Goal: Information Seeking & Learning: Check status

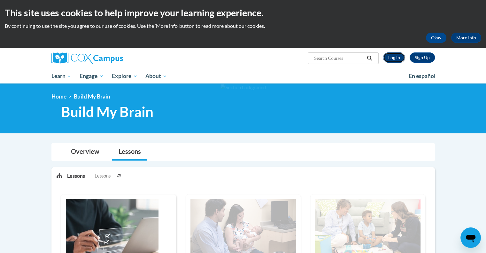
click at [388, 56] on link "Log In" at bounding box center [394, 57] width 22 height 10
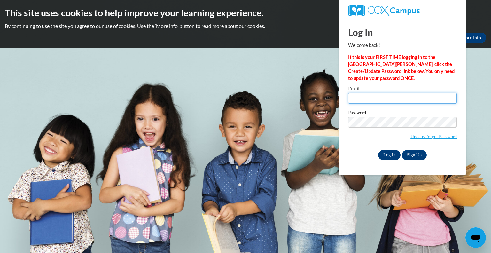
type input "[PERSON_NAME][EMAIL_ADDRESS][PERSON_NAME][DOMAIN_NAME]"
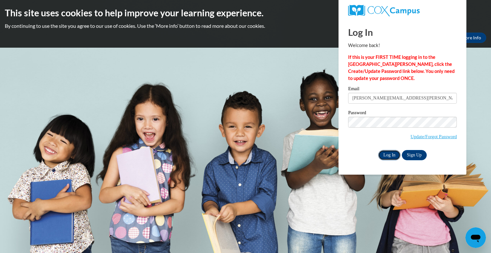
click at [385, 153] on input "Log In" at bounding box center [389, 155] width 22 height 10
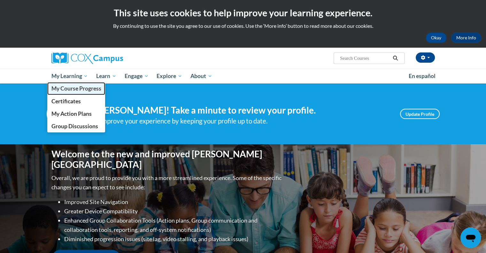
click at [81, 90] on span "My Course Progress" at bounding box center [76, 88] width 50 height 7
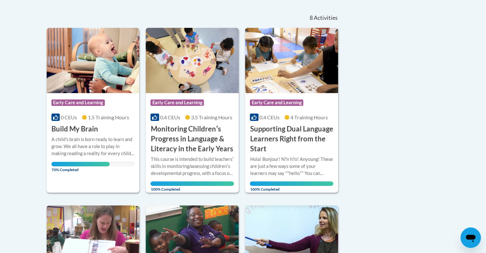
scroll to position [136, 0]
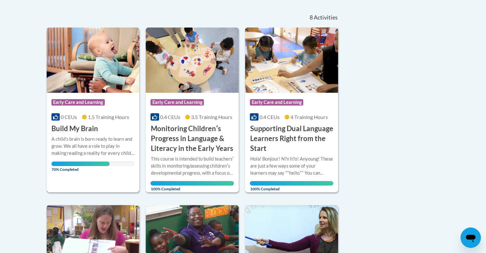
click at [115, 116] on span "1.5 Training Hours" at bounding box center [108, 117] width 41 height 6
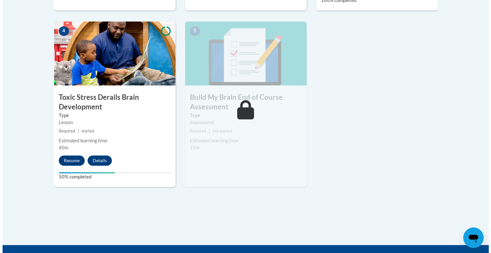
scroll to position [380, 0]
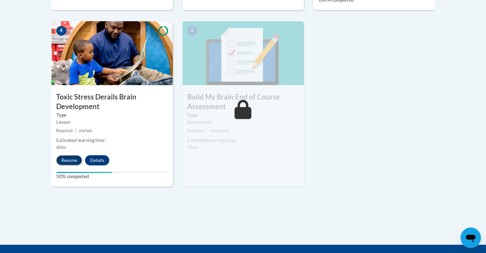
click at [75, 158] on button "Resume" at bounding box center [69, 160] width 26 height 10
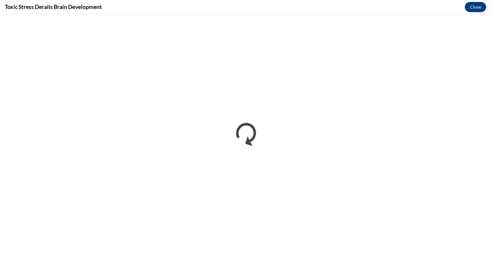
scroll to position [0, 0]
